Goal: Task Accomplishment & Management: Manage account settings

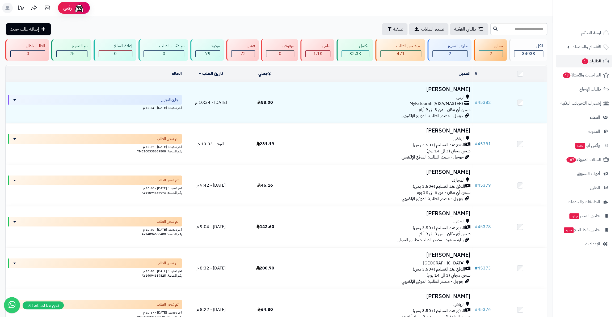
click at [575, 60] on link "الطلبات 1" at bounding box center [584, 61] width 56 height 13
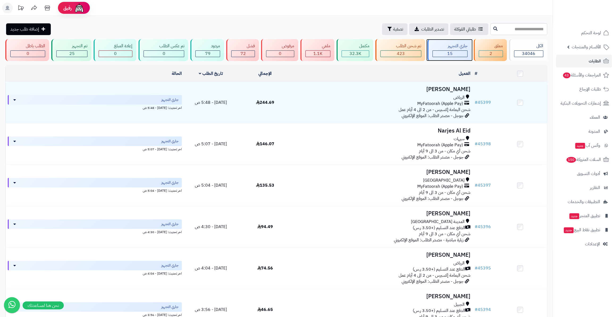
drag, startPoint x: 0, startPoint y: 0, endPoint x: 459, endPoint y: 56, distance: 462.2
click at [459, 56] on div "15" at bounding box center [450, 54] width 35 height 6
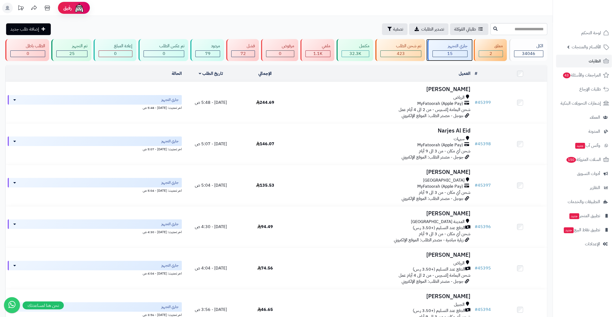
click at [449, 47] on div "جاري التجهيز" at bounding box center [449, 46] width 35 height 6
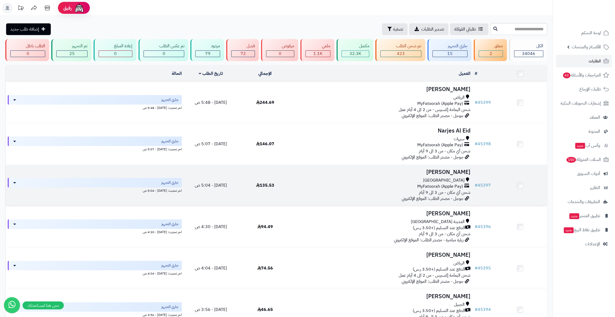
click at [492, 179] on td "# 45397" at bounding box center [482, 185] width 20 height 41
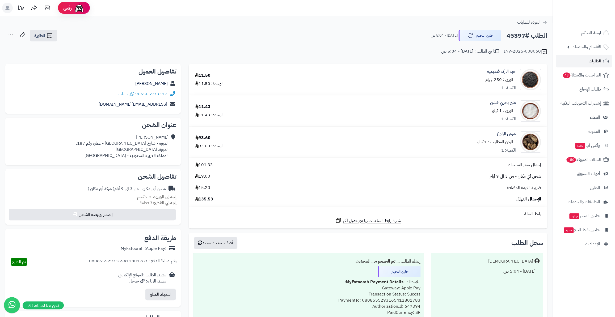
click at [611, 56] on link "الطلبات" at bounding box center [584, 61] width 56 height 13
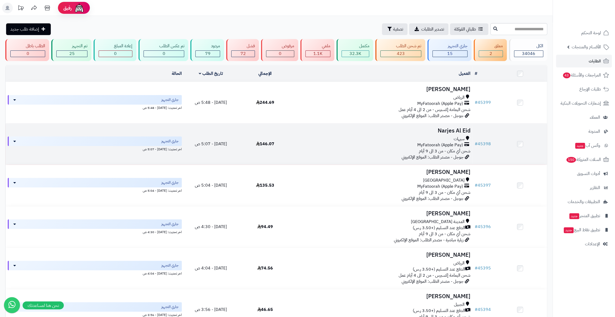
click at [491, 145] on td "# 45398" at bounding box center [482, 144] width 20 height 41
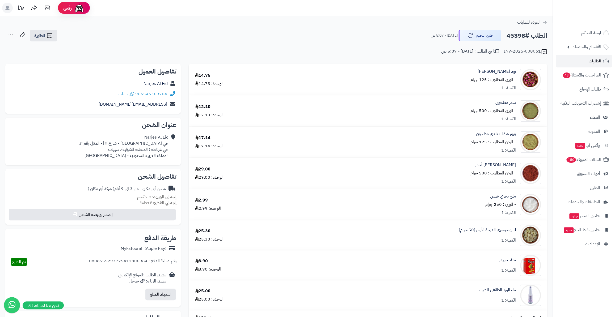
click at [592, 60] on span "الطلبات" at bounding box center [595, 60] width 12 height 7
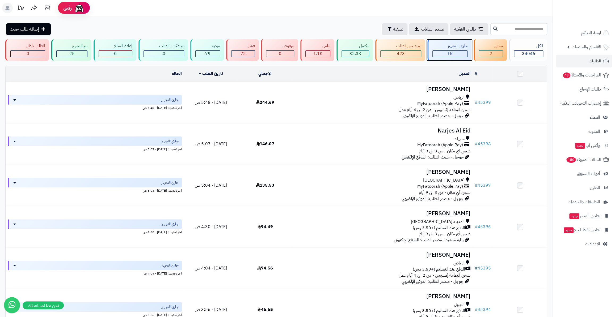
click at [452, 48] on div "جاري التجهيز" at bounding box center [449, 46] width 35 height 6
click at [458, 52] on div "15" at bounding box center [450, 54] width 35 height 6
click at [505, 27] on input "text" at bounding box center [518, 29] width 57 height 12
paste input "*****"
click at [490, 29] on input "*****" at bounding box center [518, 29] width 57 height 12
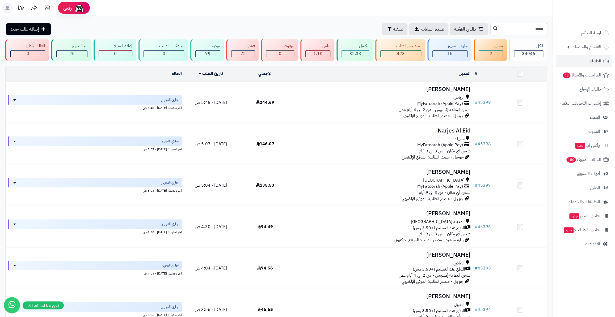
type input "*****"
click at [492, 29] on button at bounding box center [496, 29] width 8 height 10
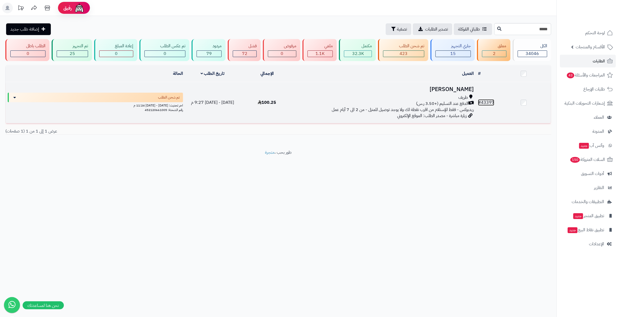
click at [486, 100] on link "# 43397" at bounding box center [486, 102] width 16 height 6
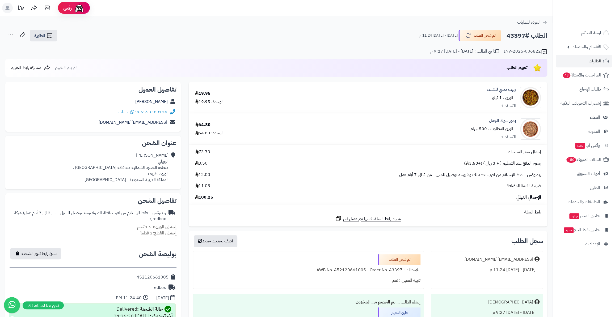
drag, startPoint x: 505, startPoint y: 38, endPoint x: 525, endPoint y: 36, distance: 20.0
click at [525, 36] on div "الطلب #43397 تم شحن الطلب الإثنين - ٢١ يوليو ٢٠٢٥ - 11:24 م" at bounding box center [481, 35] width 133 height 11
drag, startPoint x: 518, startPoint y: 34, endPoint x: 135, endPoint y: 278, distance: 453.7
click at [135, 278] on div "452120661005" at bounding box center [93, 277] width 167 height 10
drag, startPoint x: 138, startPoint y: 277, endPoint x: 162, endPoint y: 278, distance: 24.2
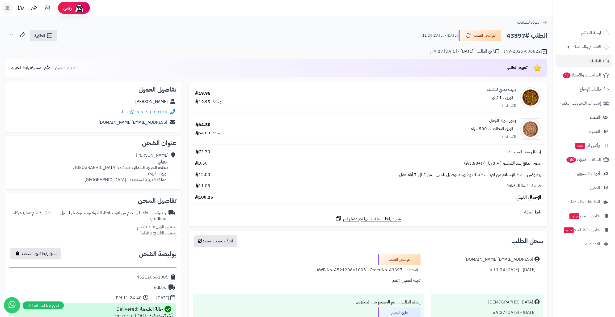
click at [168, 279] on div "452120661005" at bounding box center [153, 278] width 32 height 6
copy div "452120661005"
click at [595, 58] on span "الطلبات" at bounding box center [595, 60] width 12 height 7
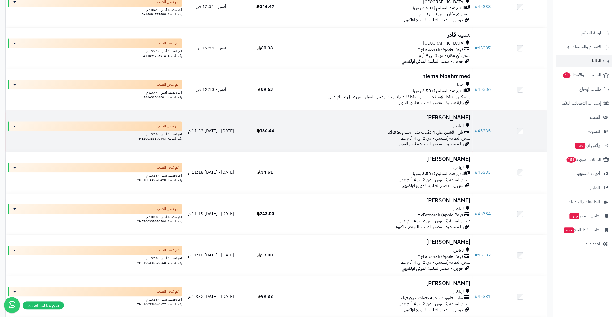
scroll to position [2127, 0]
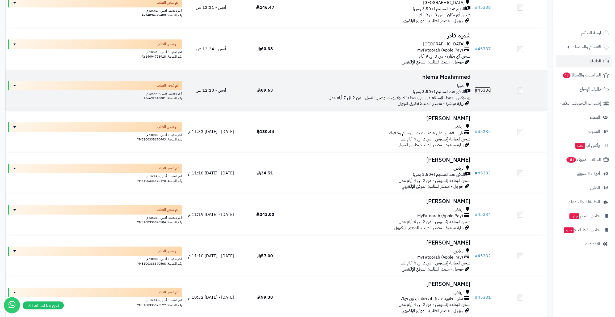
click at [482, 90] on link "# 45336" at bounding box center [482, 90] width 16 height 6
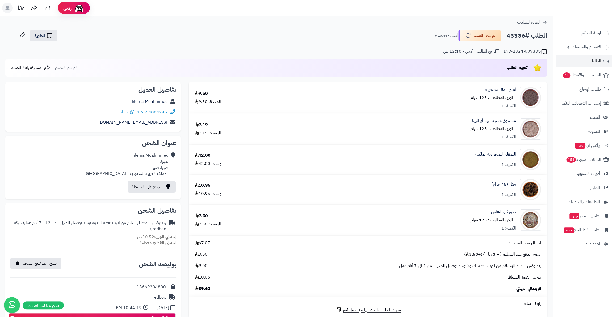
drag, startPoint x: 148, startPoint y: 290, endPoint x: 167, endPoint y: 291, distance: 20.0
click at [167, 291] on div "186692048001" at bounding box center [93, 287] width 167 height 10
copy div "186692048001"
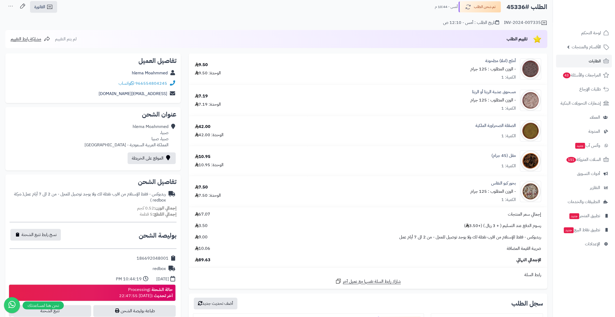
scroll to position [121, 0]
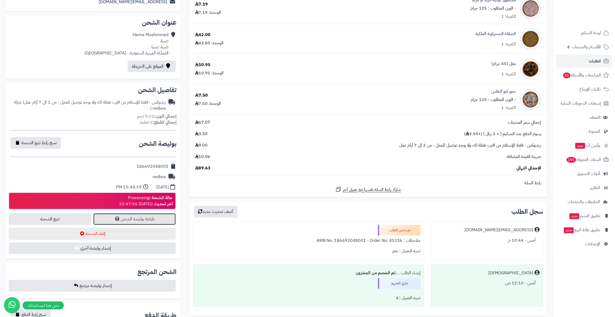
click at [130, 222] on link "طباعة بوليصة الشحن" at bounding box center [134, 219] width 82 height 12
